Goal: Task Accomplishment & Management: Complete application form

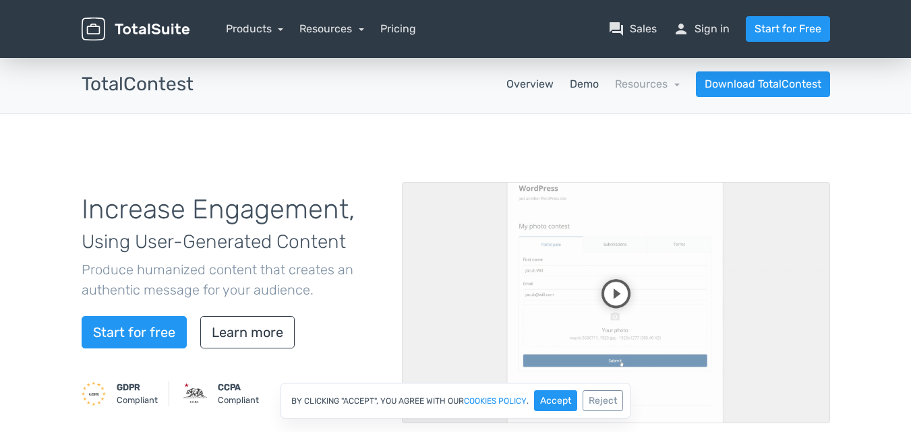
click at [587, 84] on link "Demo" at bounding box center [584, 84] width 29 height 16
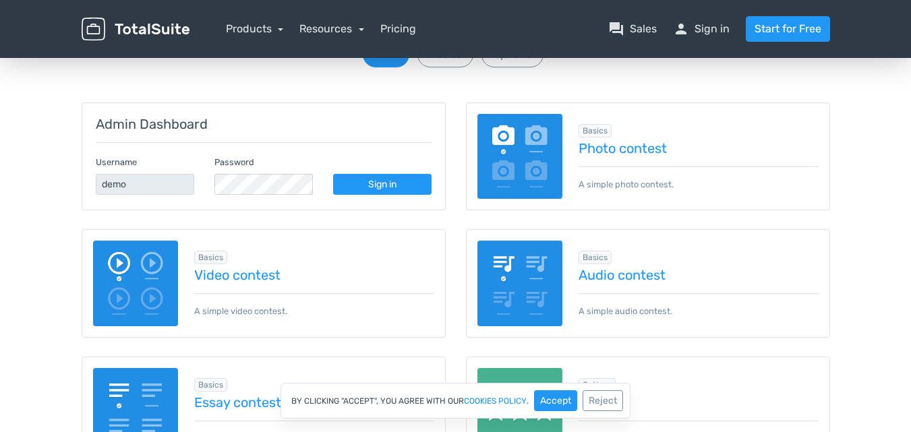
scroll to position [133, 0]
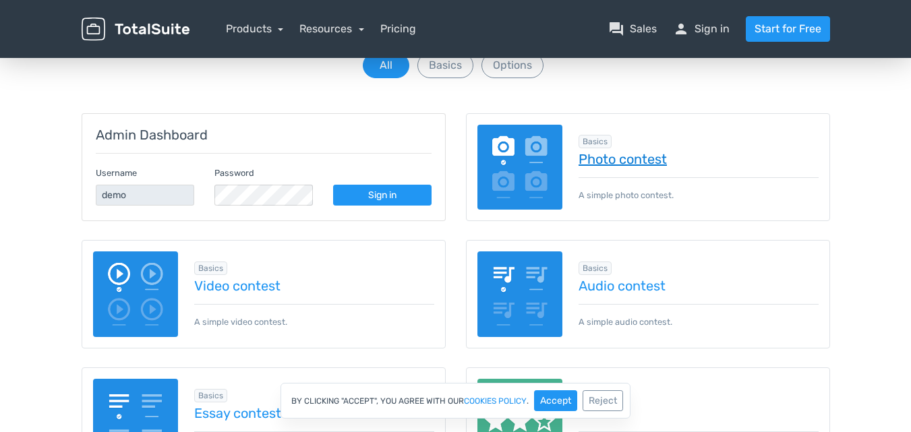
click at [642, 163] on link "Photo contest" at bounding box center [698, 159] width 240 height 15
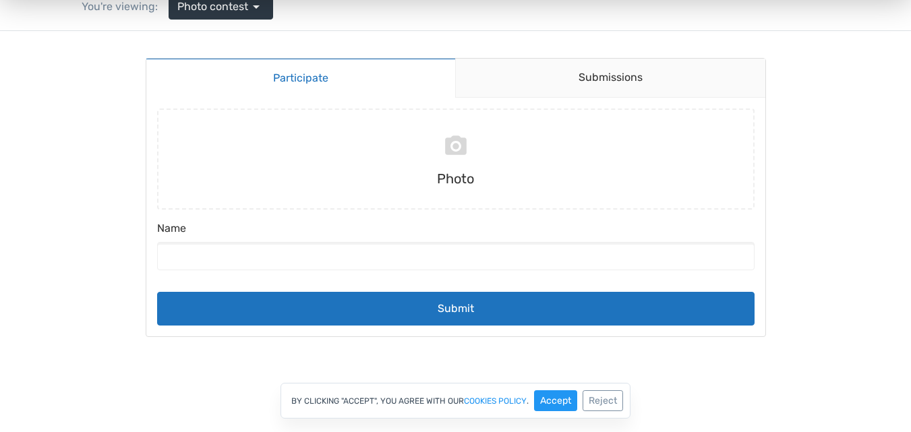
scroll to position [132, 0]
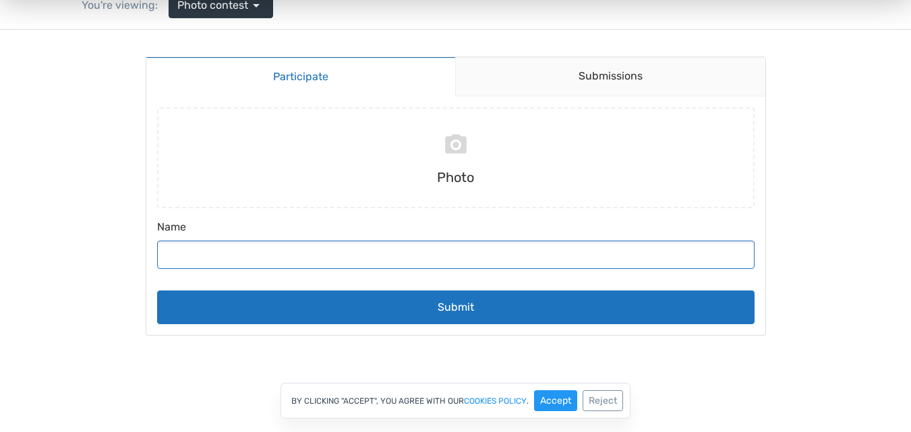
click at [392, 247] on input "Name" at bounding box center [455, 255] width 597 height 28
type input "[PERSON_NAME]-creator"
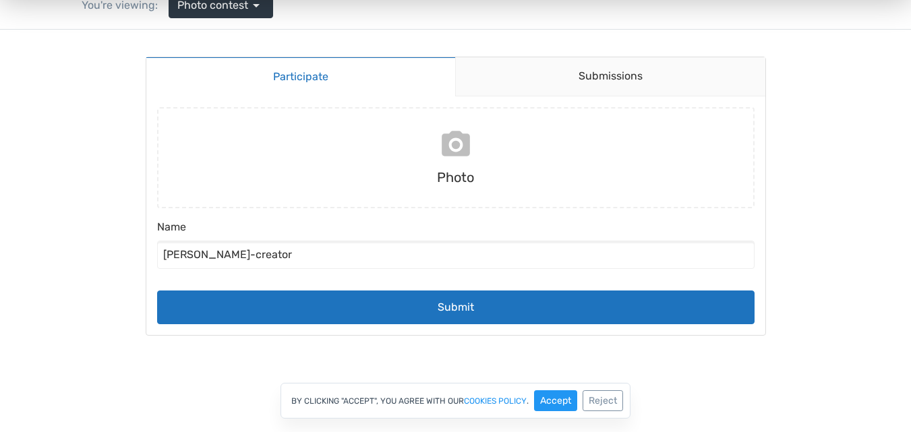
click at [451, 146] on input "file" at bounding box center [456, 157] width 608 height 101
type input "C:\fakepath\547268416_778821538079939_3626378163527004430_n.jpg"
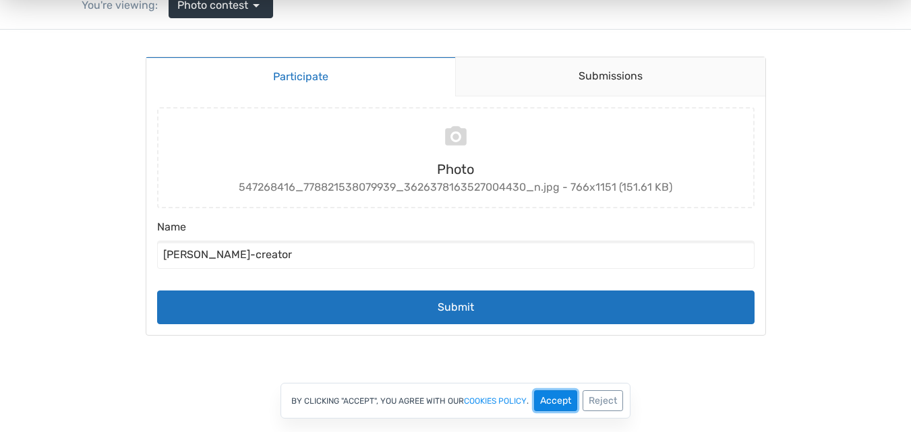
click at [557, 398] on button "Accept" at bounding box center [555, 400] width 43 height 21
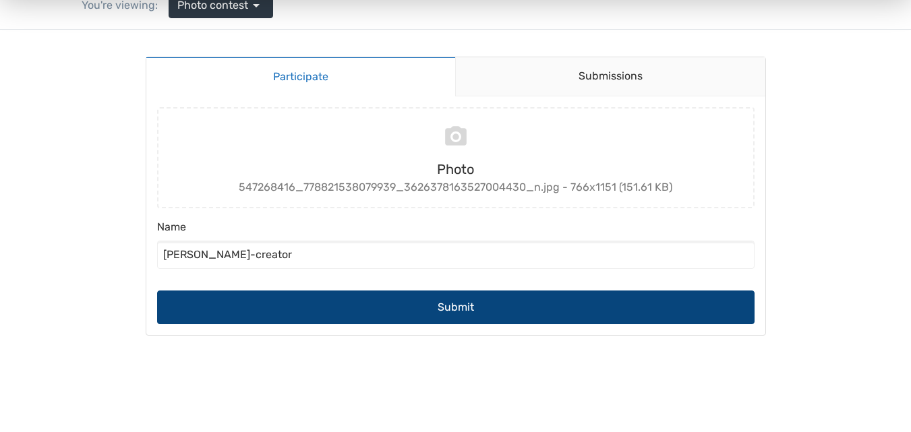
click at [437, 313] on button "Submit" at bounding box center [455, 308] width 597 height 34
